Goal: Task Accomplishment & Management: Use online tool/utility

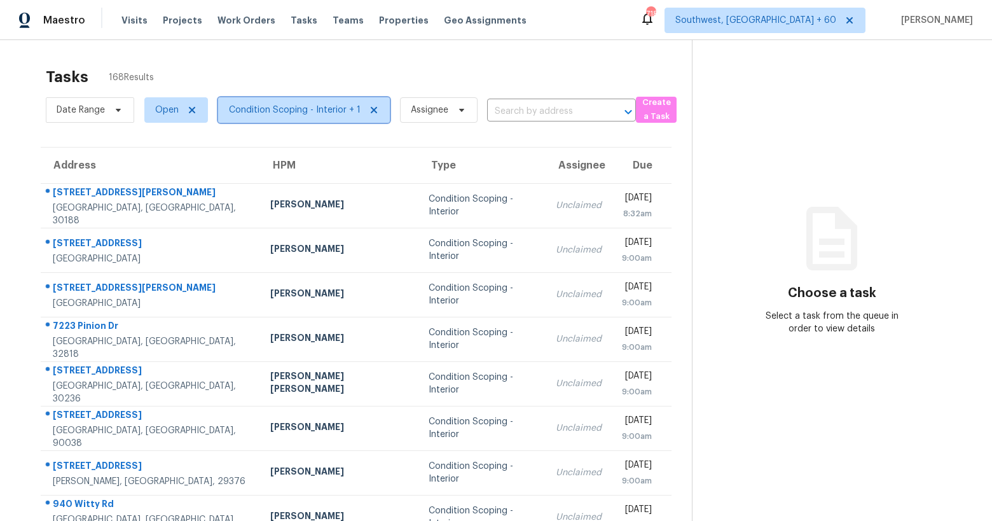
click at [271, 111] on span "Condition Scoping - Interior + 1" at bounding box center [295, 110] width 132 height 13
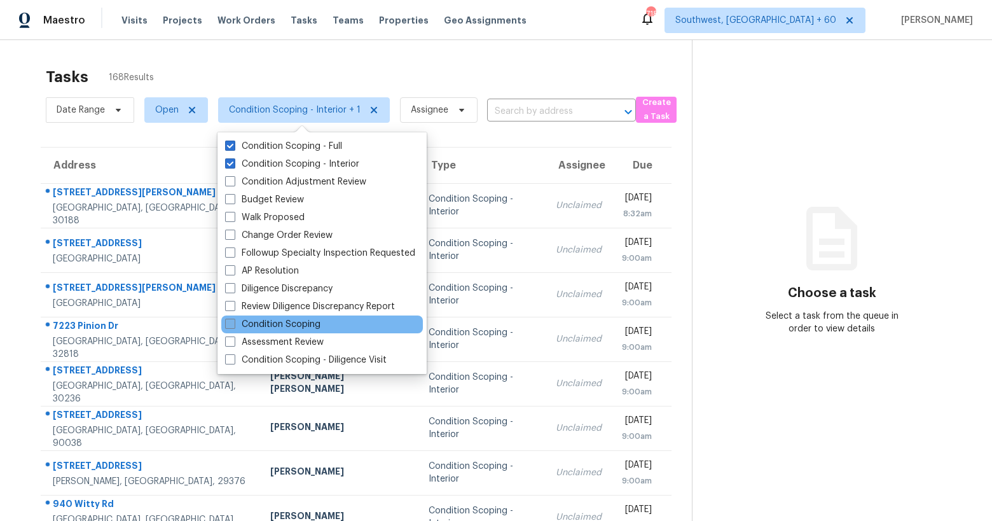
click at [275, 326] on label "Condition Scoping" at bounding box center [272, 324] width 95 height 13
click at [233, 326] on input "Condition Scoping" at bounding box center [229, 322] width 8 height 8
checkbox input "true"
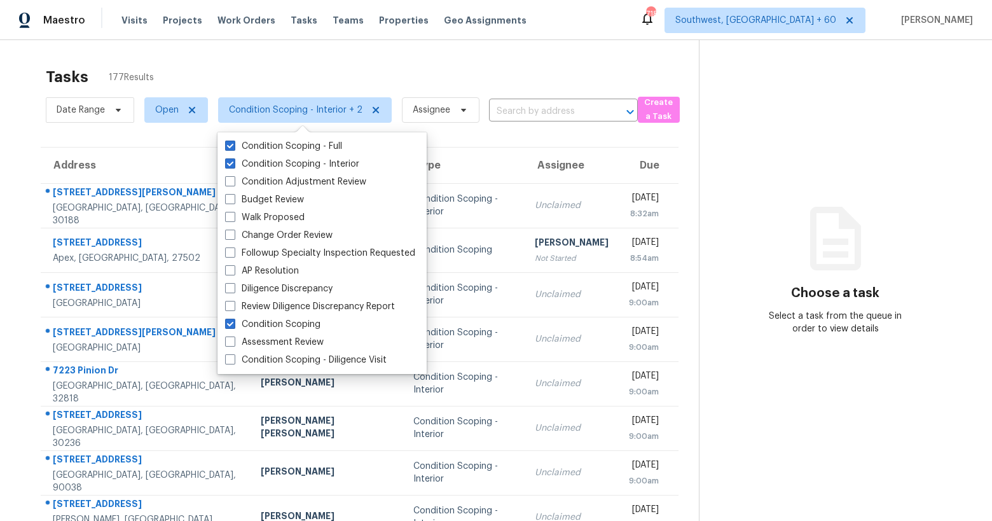
click at [310, 53] on div "Tasks 177 Results Date Range Open Condition Scoping - Interior + 2 Assignee ​ C…" at bounding box center [496, 351] width 992 height 622
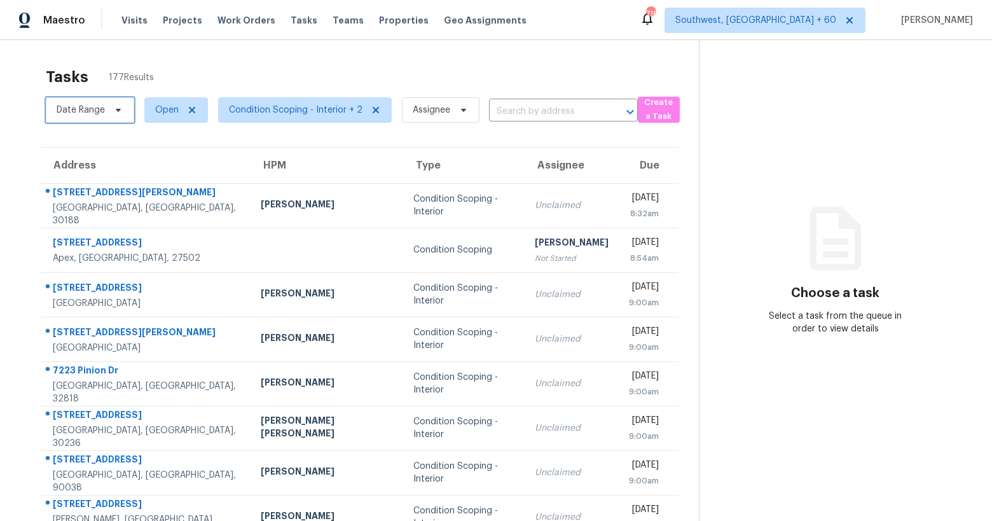
click at [105, 107] on span "Date Range" at bounding box center [90, 109] width 88 height 25
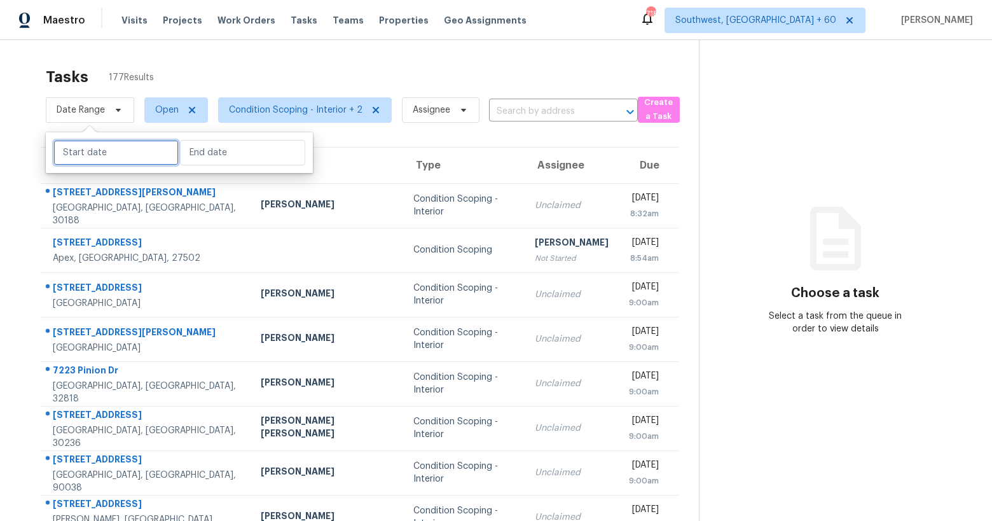
click at [106, 156] on input "text" at bounding box center [115, 152] width 125 height 25
select select "9"
select select "2025"
select select "10"
select select "2025"
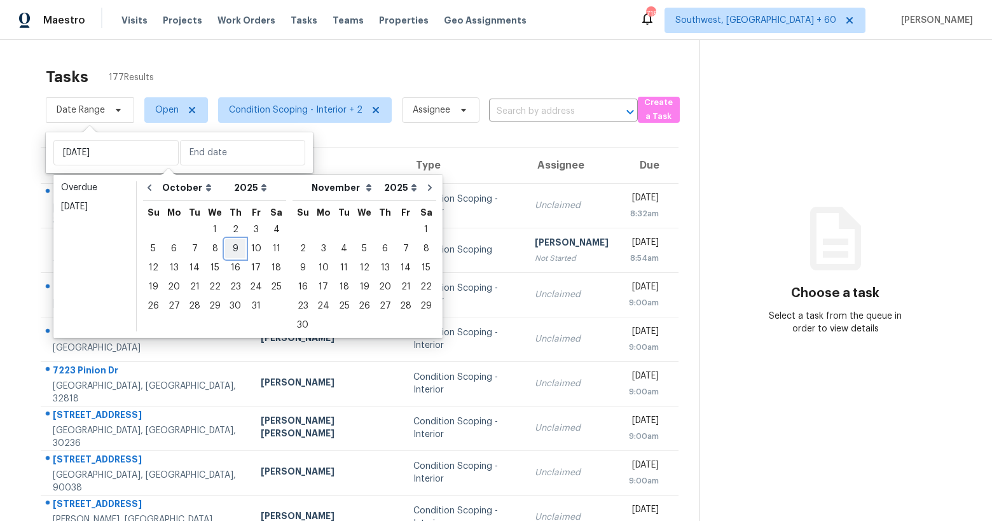
click at [225, 250] on div "9" at bounding box center [235, 249] width 20 height 18
type input "[DATE]"
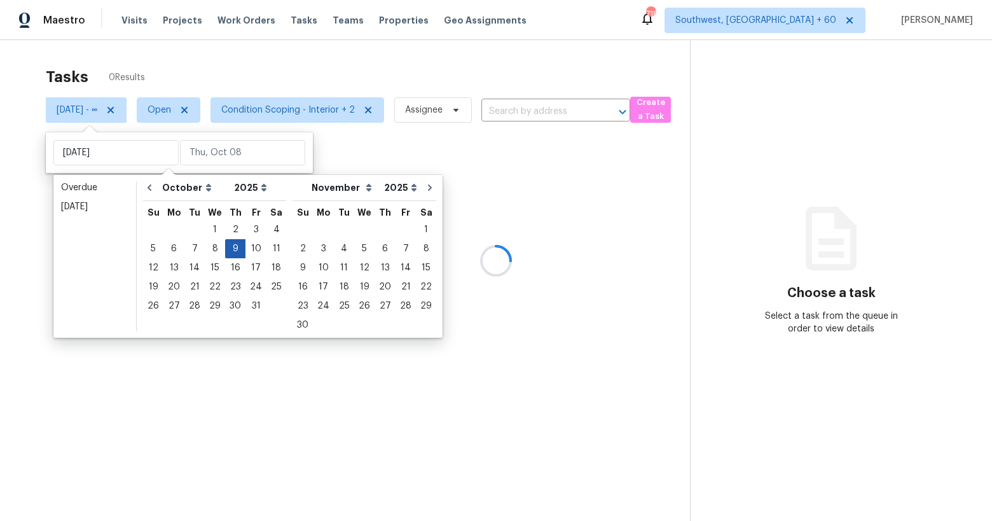
click at [225, 250] on div "9" at bounding box center [235, 249] width 20 height 18
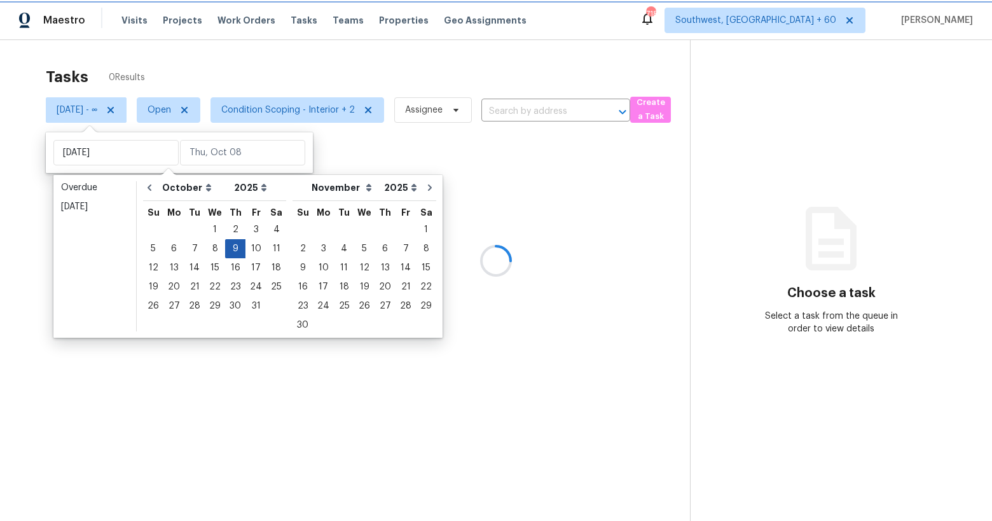
type input "[DATE]"
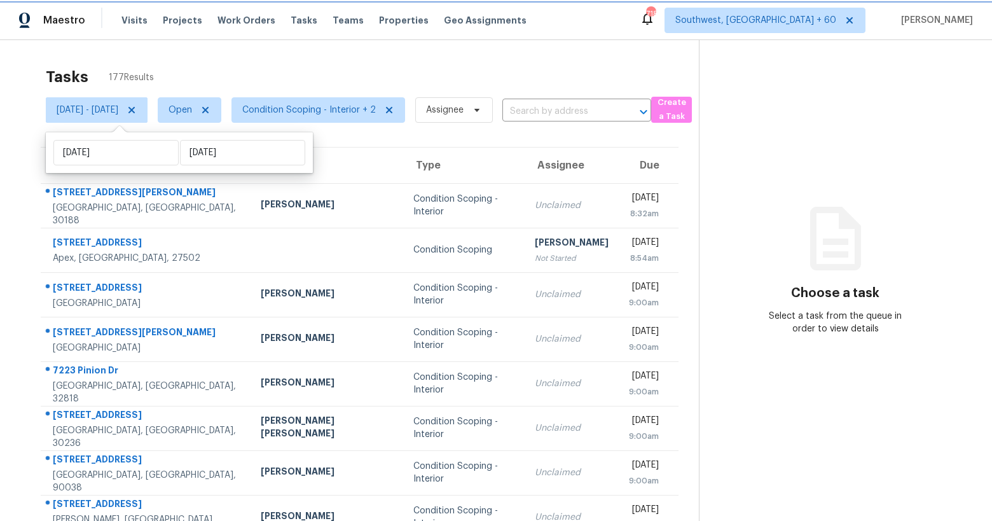
click at [135, 108] on icon at bounding box center [131, 110] width 6 height 6
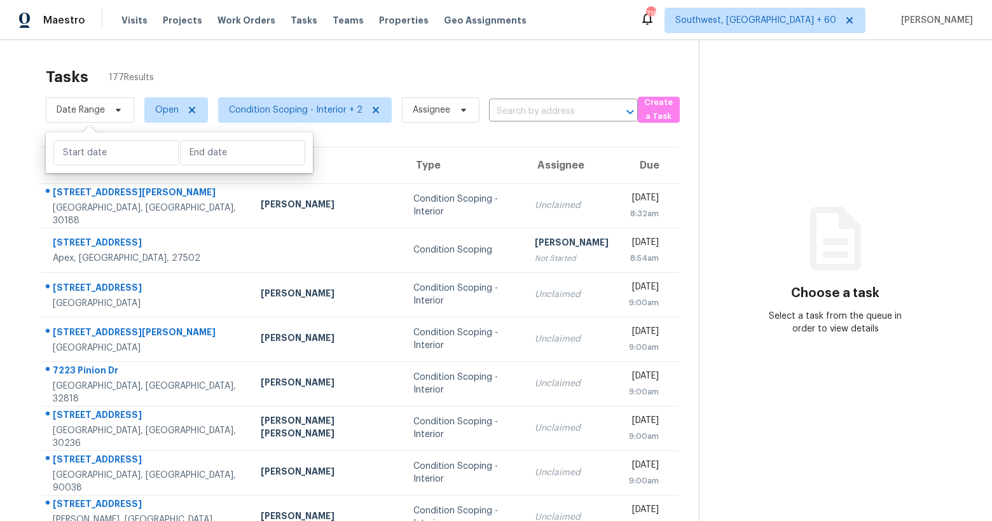
click at [217, 62] on div "Tasks 177 Results" at bounding box center [372, 76] width 653 height 33
